Goal: Information Seeking & Learning: Learn about a topic

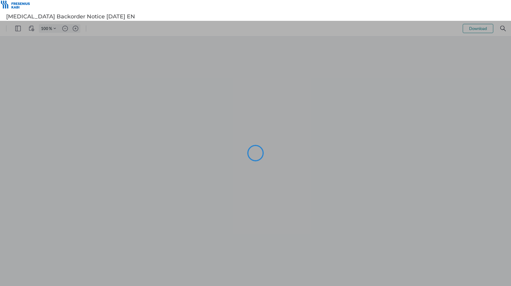
type input "102"
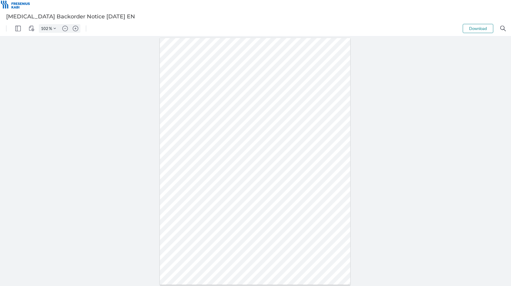
click at [400, 116] on div at bounding box center [255, 160] width 511 height 249
